Goal: Contribute content: Add original content to the website for others to see

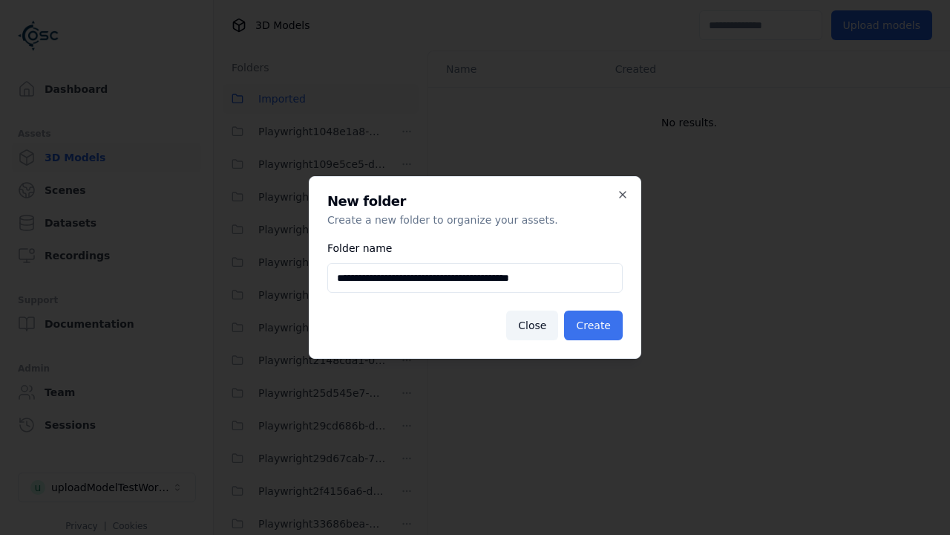
type input "**********"
click at [596, 325] on button "Create" at bounding box center [593, 325] width 59 height 30
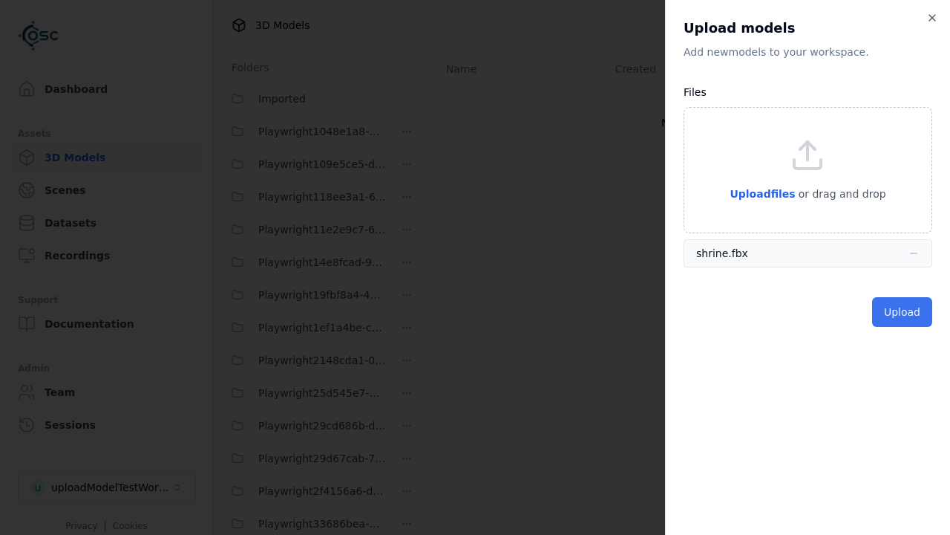
click at [904, 311] on button "Upload" at bounding box center [902, 312] width 60 height 30
